Goal: Task Accomplishment & Management: Use online tool/utility

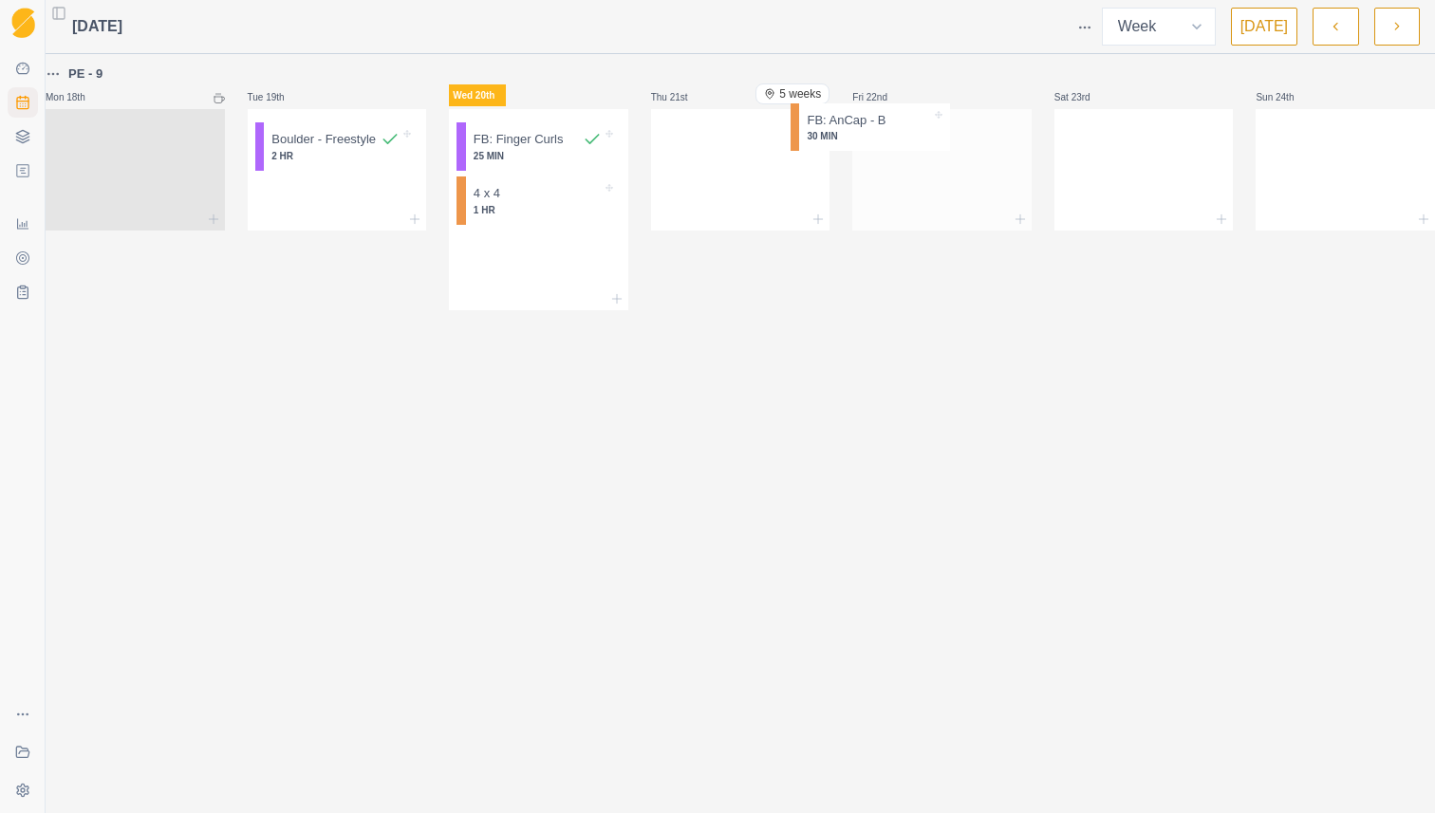
drag, startPoint x: 536, startPoint y: 265, endPoint x: 908, endPoint y: 136, distance: 393.8
click at [908, 136] on div "PE - 9 Mon 18th Tue 19th Boulder - Freestyle 2 HR Wed 20th FB: Finger Curls 25 …" at bounding box center [740, 187] width 1389 height 248
click at [580, 207] on p "1 HR" at bounding box center [538, 210] width 128 height 14
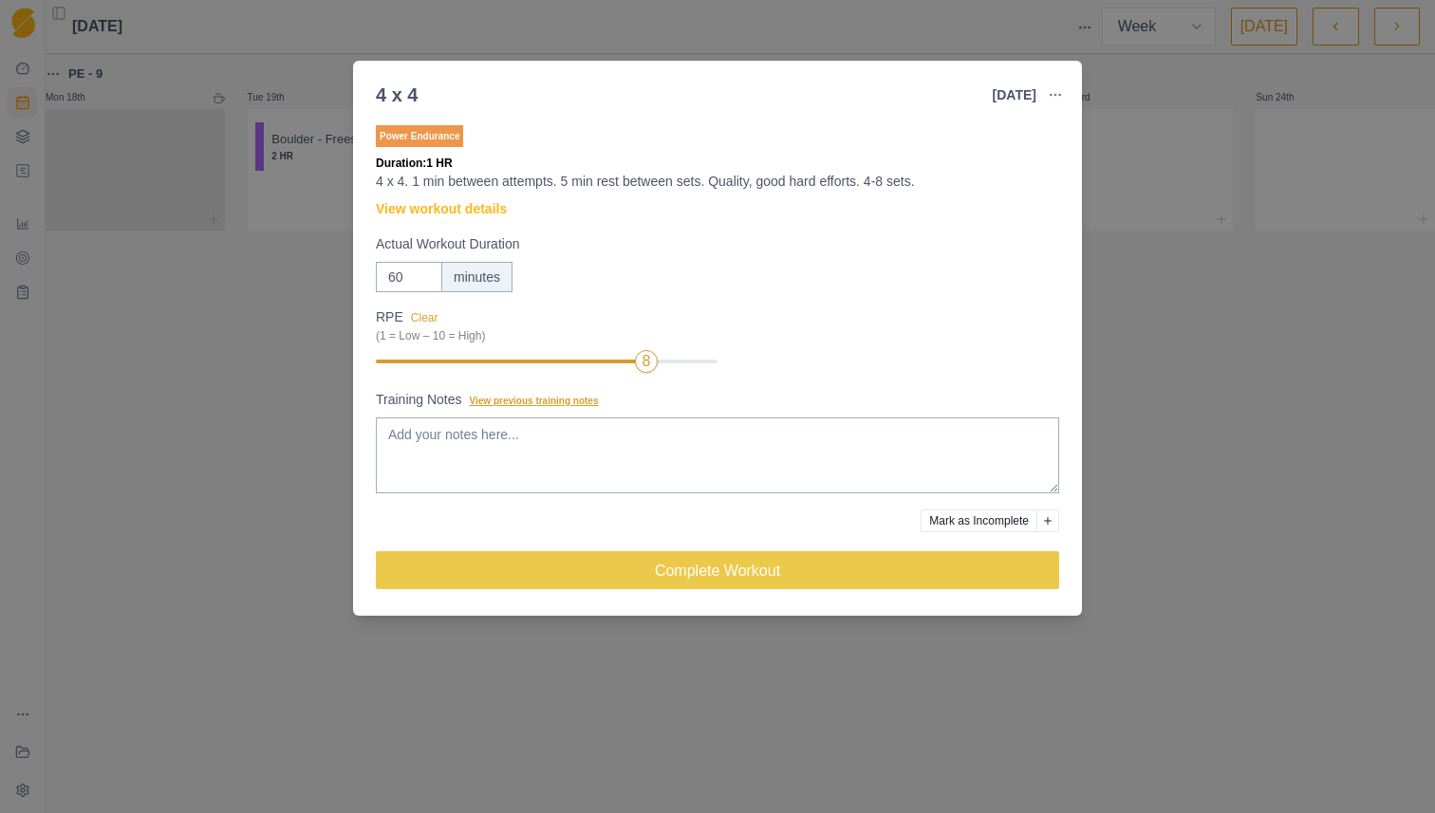
click at [569, 405] on span "View previous training notes" at bounding box center [534, 401] width 129 height 10
click at [569, 418] on textarea "Training Notes View previous training notes" at bounding box center [717, 456] width 683 height 76
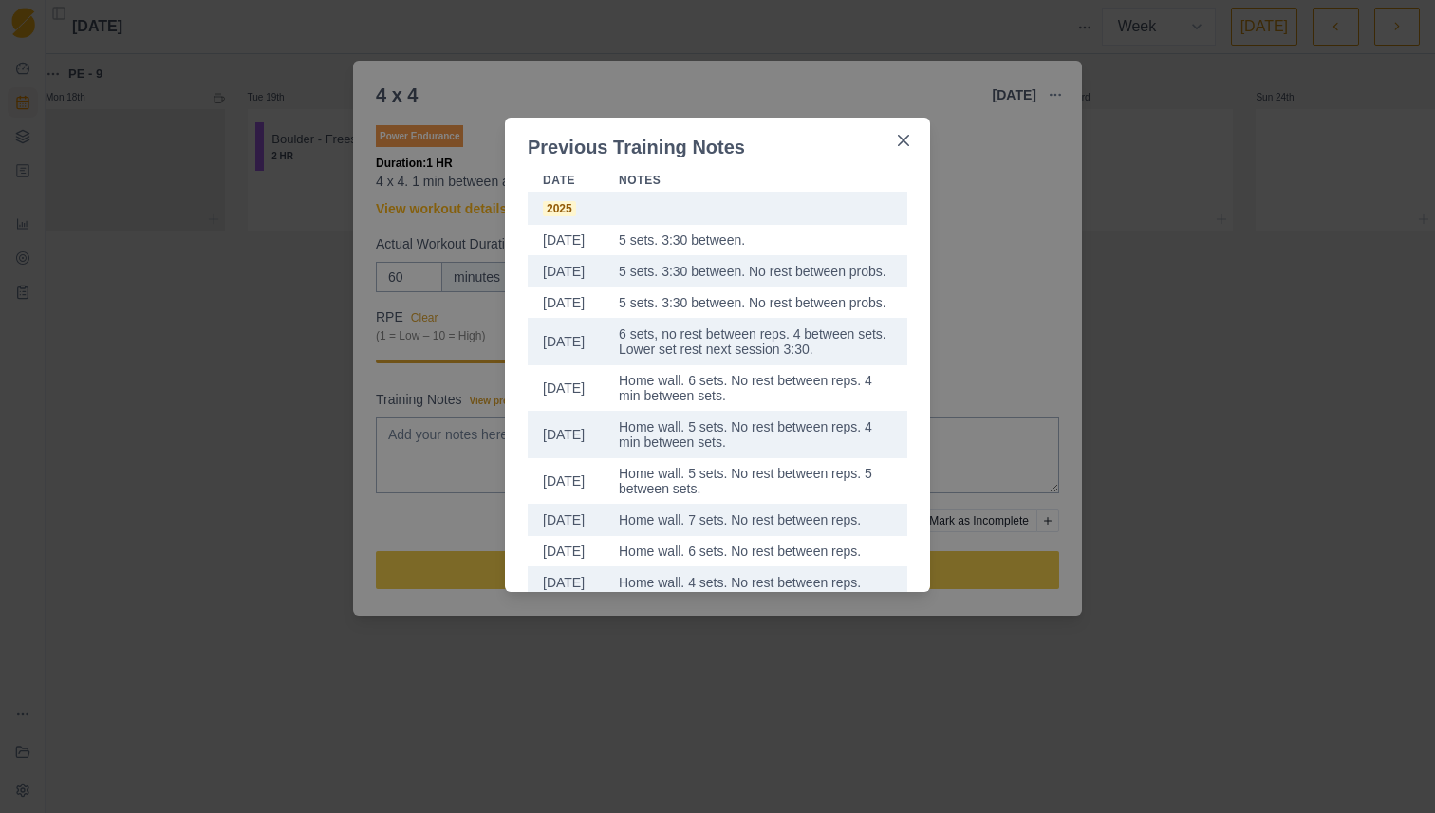
drag, startPoint x: 772, startPoint y: 248, endPoint x: 614, endPoint y: 238, distance: 157.8
click at [614, 238] on td "5 sets. 3:30 between." at bounding box center [756, 240] width 304 height 31
copy td "5 sets. 3:30 between."
click at [464, 468] on div "Previous Training Notes Date Notes [DATE] 5 sets. 3:30 between. [DATE] 5 sets. …" at bounding box center [717, 406] width 1435 height 813
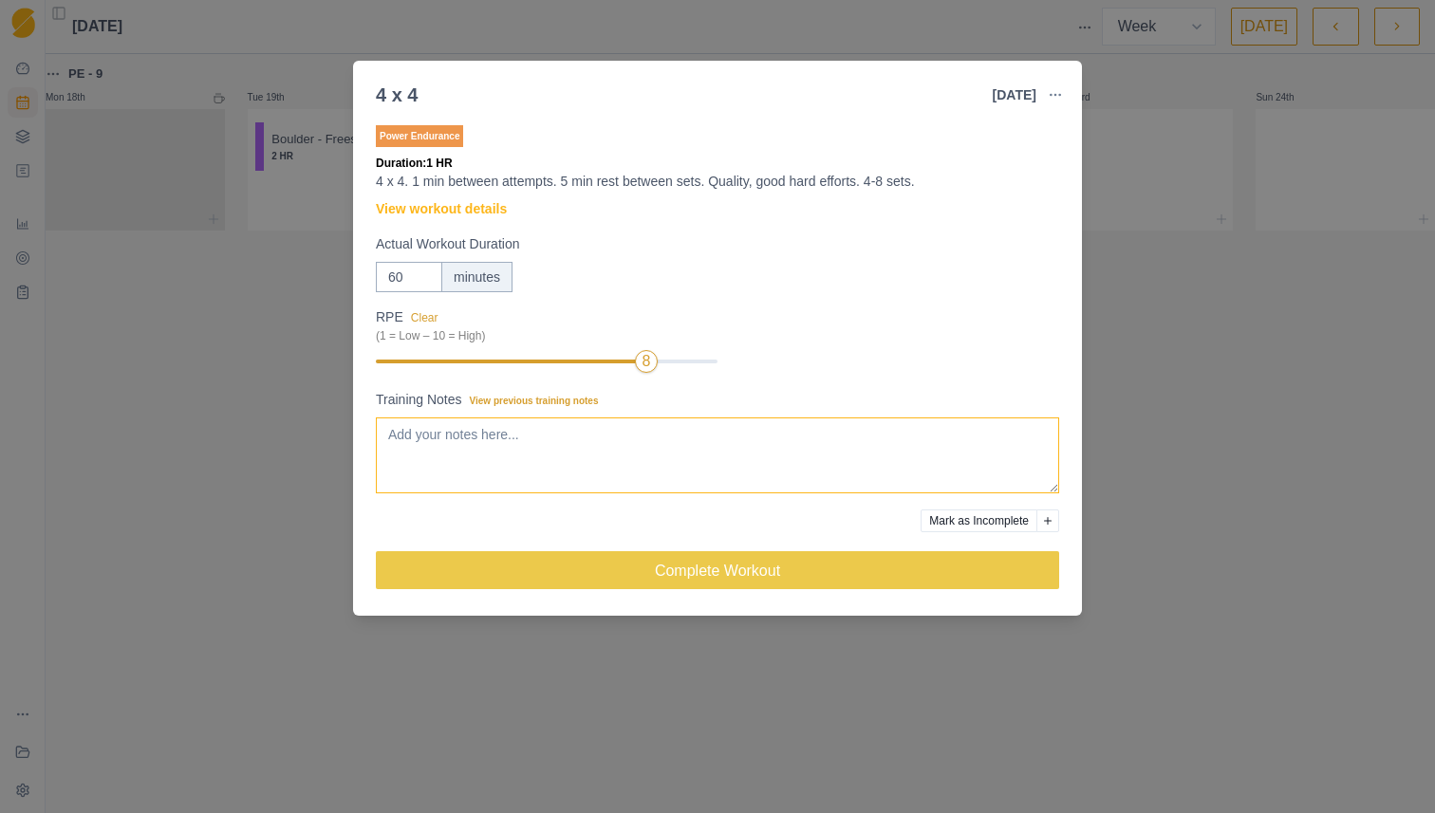
click at [463, 448] on textarea "Training Notes View previous training notes" at bounding box center [717, 456] width 683 height 76
paste textarea "5 sets. 3:30 between."
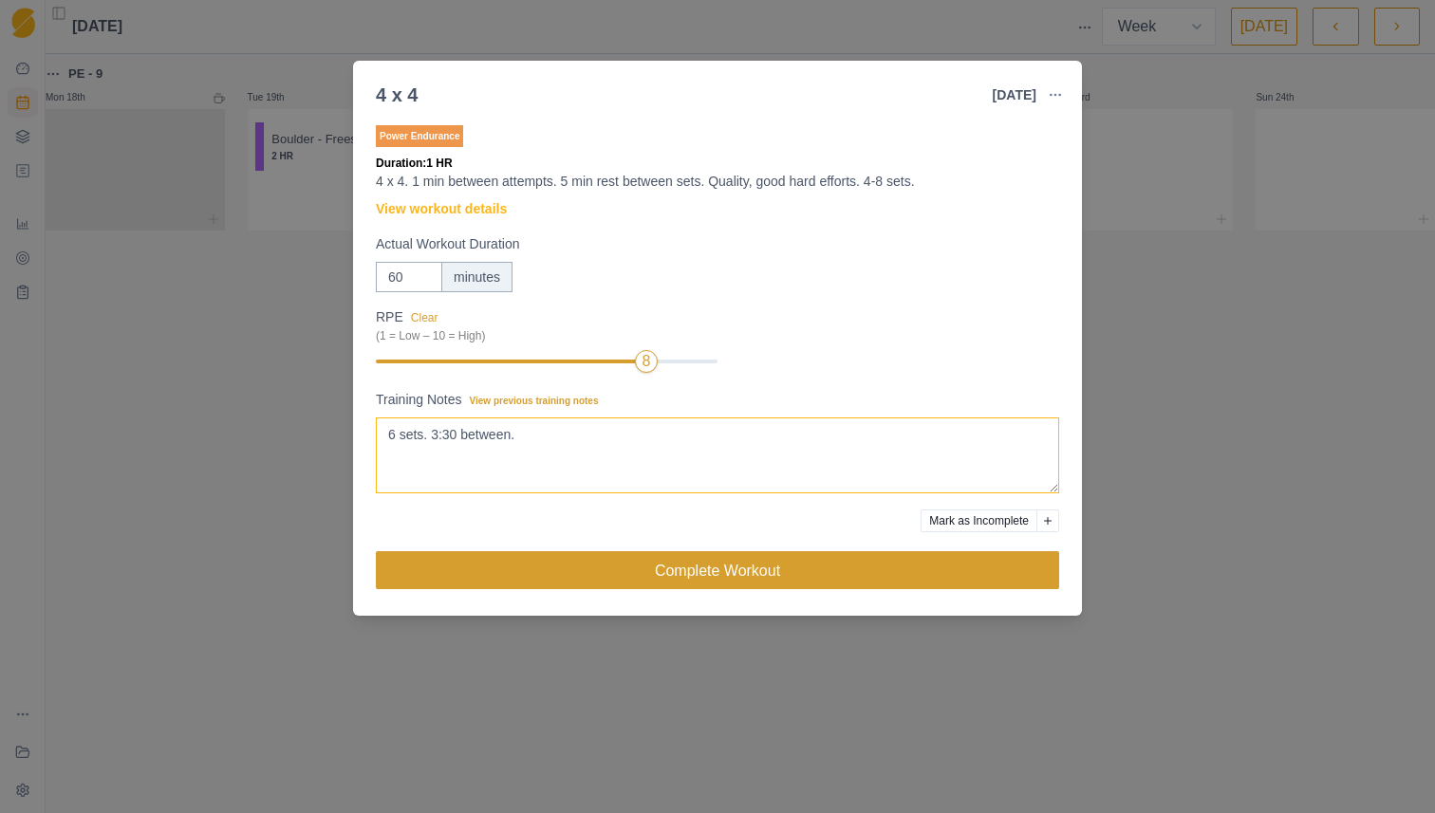
type textarea "6 sets. 3:30 between."
click at [682, 574] on button "Complete Workout" at bounding box center [717, 570] width 683 height 38
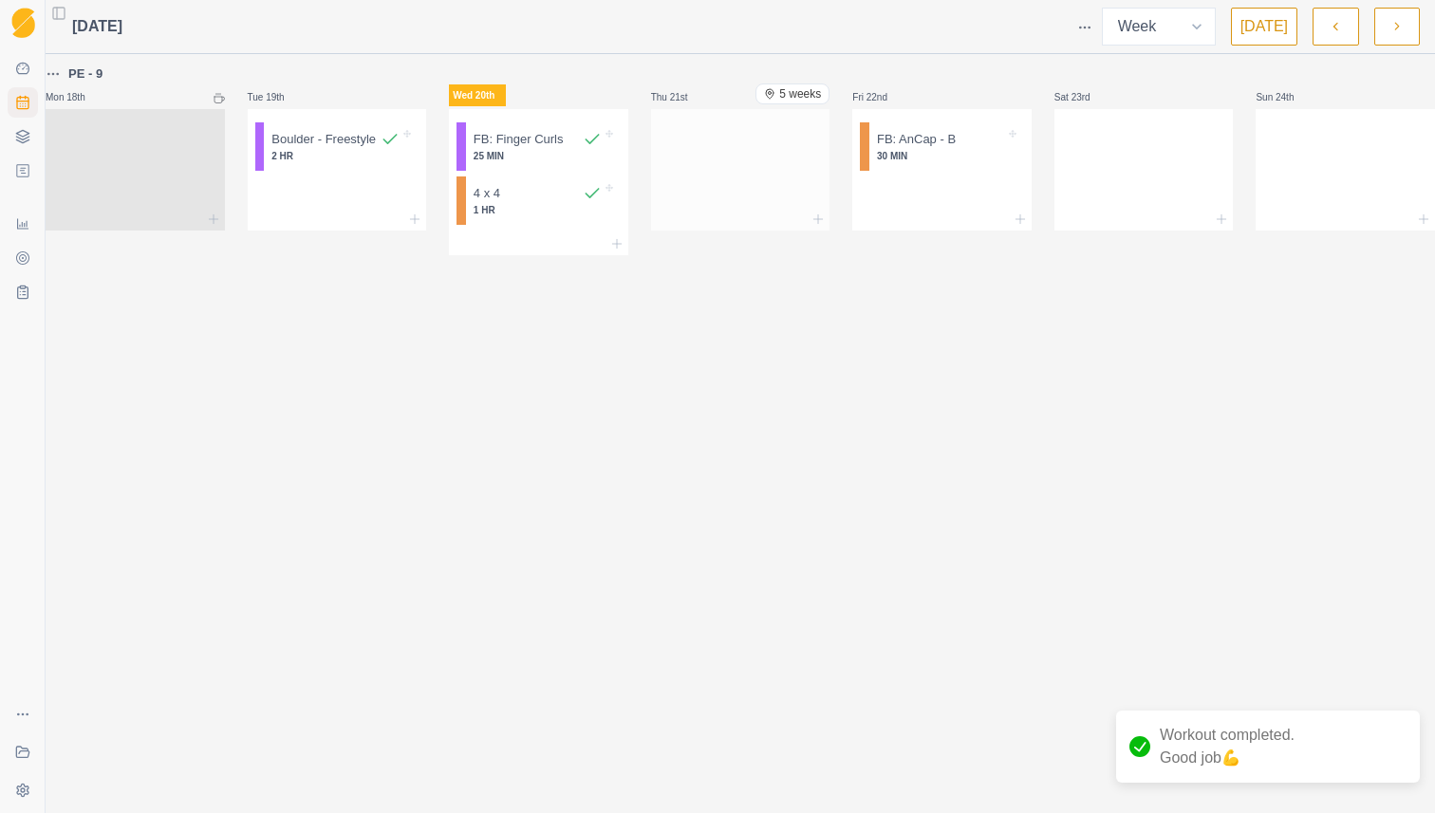
click at [726, 176] on div at bounding box center [740, 166] width 179 height 84
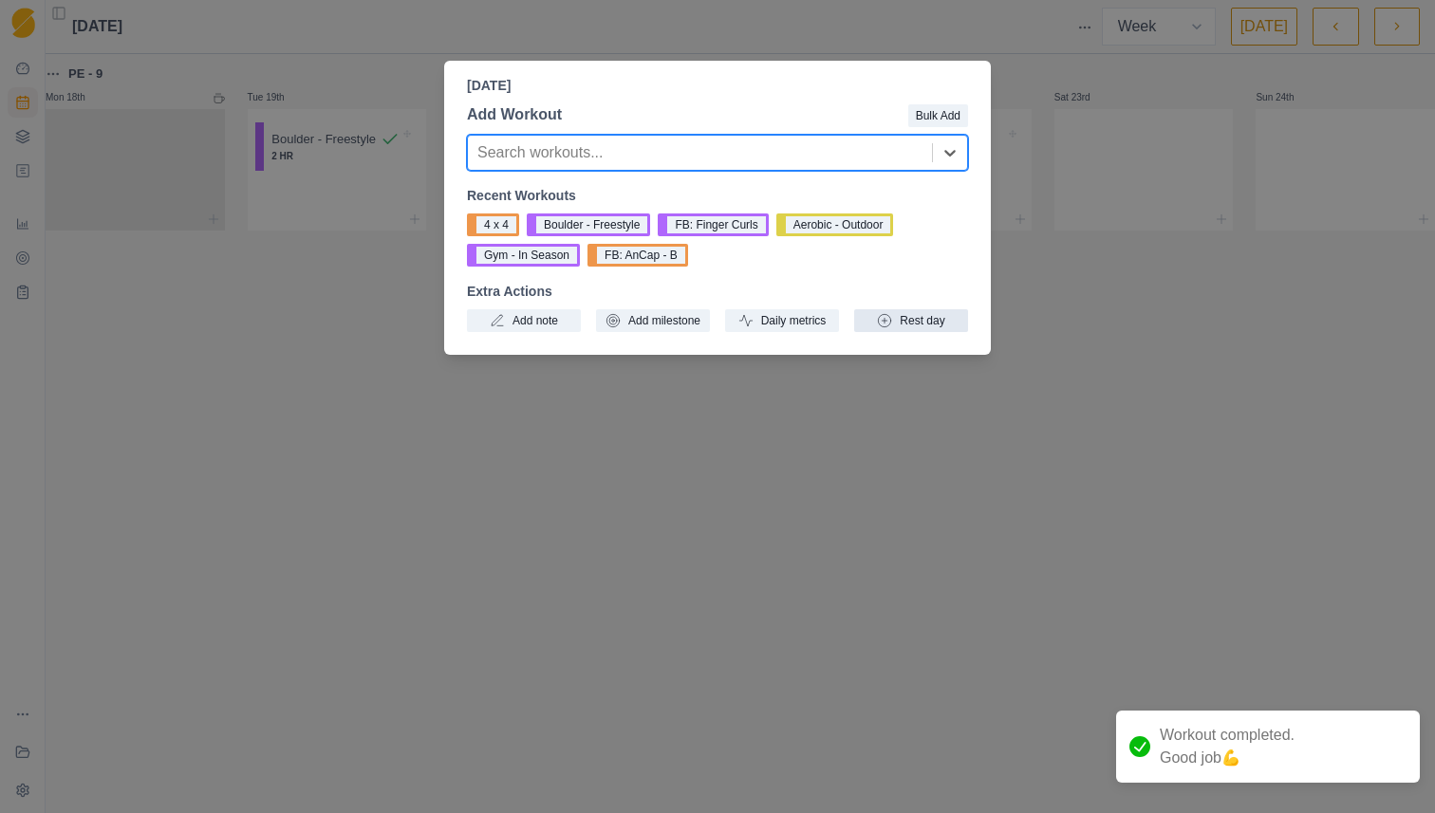
click at [915, 326] on button "Rest day" at bounding box center [911, 320] width 114 height 23
